Goal: Transaction & Acquisition: Purchase product/service

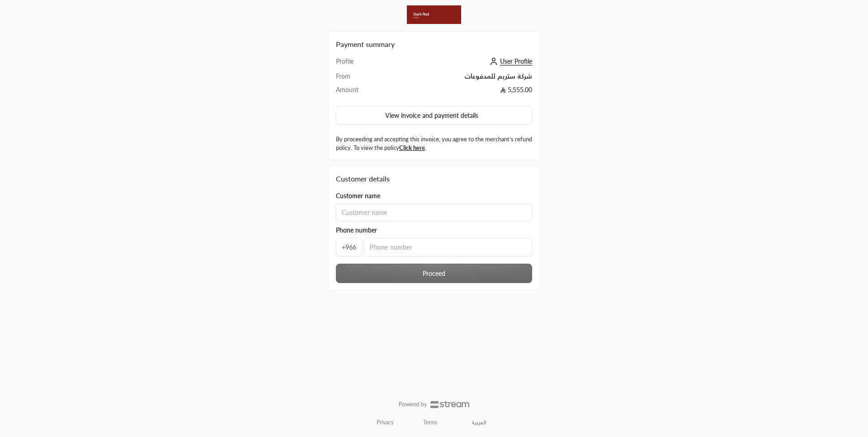
click at [415, 217] on input at bounding box center [434, 212] width 196 height 18
type input "Abdulelah"
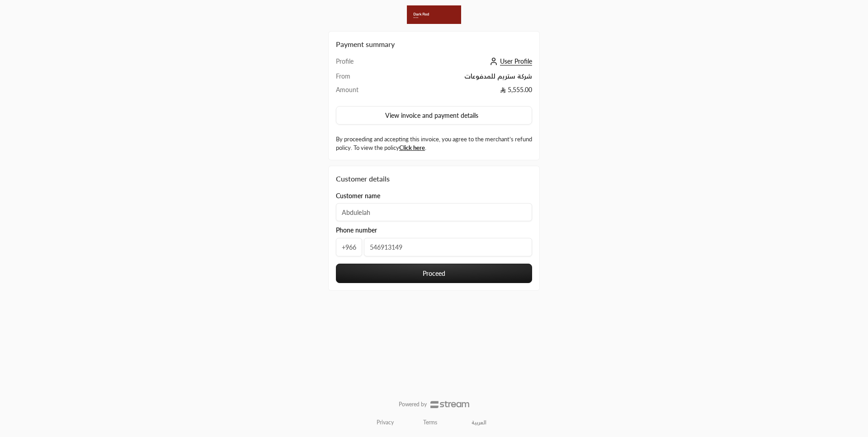
type input "546913149"
click at [541, 283] on div "Customer details Customer name [PERSON_NAME] Phone number [PHONE_NUMBER] Proceed" at bounding box center [434, 225] width 220 height 131
click at [494, 271] on button "Proceed" at bounding box center [434, 273] width 196 height 19
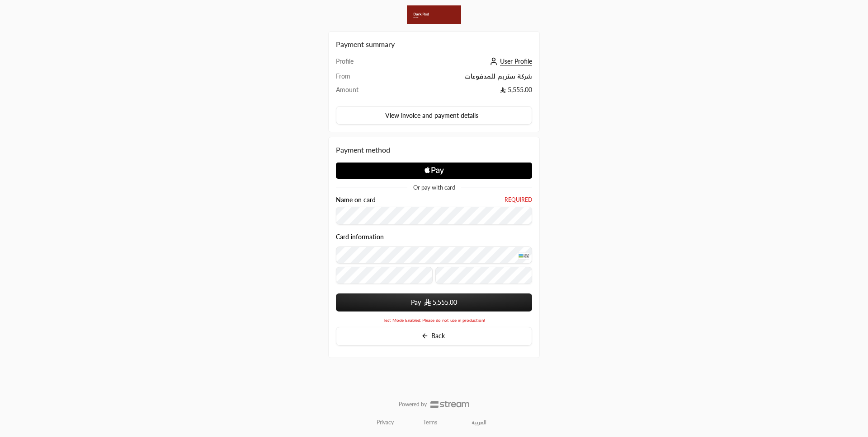
click at [417, 305] on button "Pay 5,555.00" at bounding box center [434, 303] width 196 height 18
